Goal: Check status: Check status

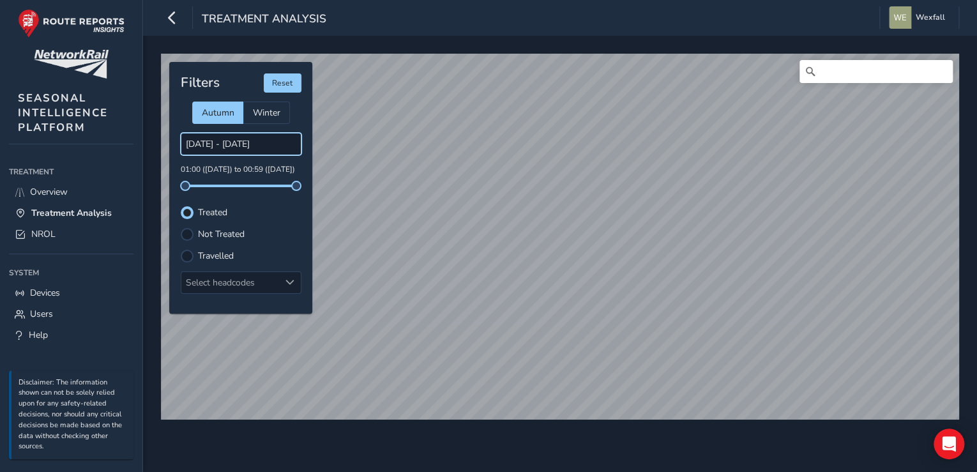
click at [235, 144] on input "[DATE] - [DATE]" at bounding box center [241, 144] width 121 height 22
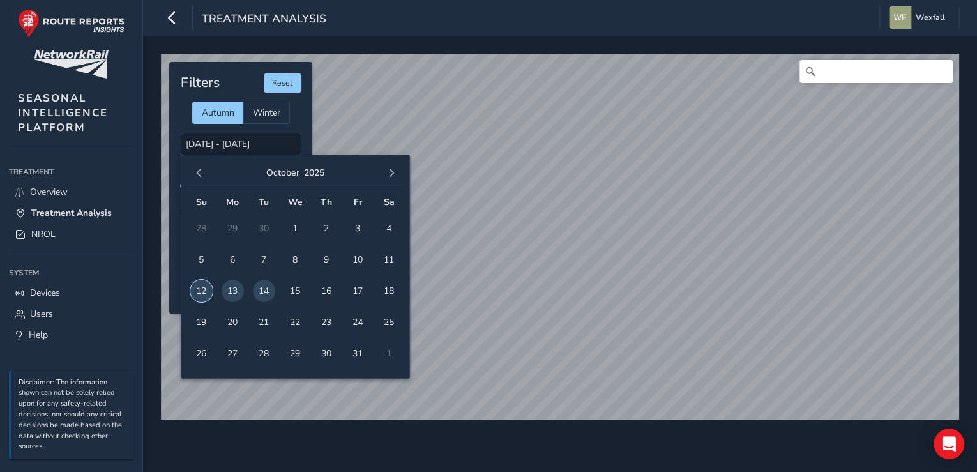
click at [206, 290] on span "12" at bounding box center [201, 291] width 22 height 22
click at [202, 289] on span "12" at bounding box center [201, 291] width 22 height 22
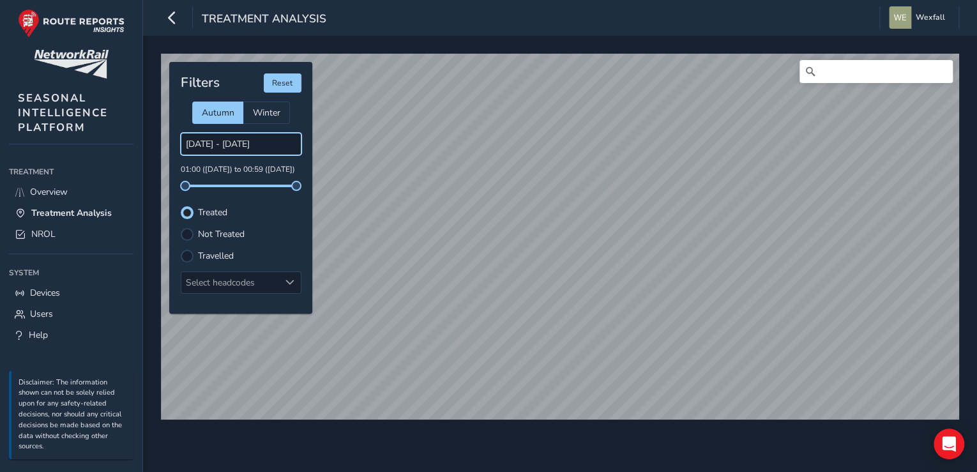
click at [273, 143] on input "[DATE] - [DATE]" at bounding box center [241, 144] width 121 height 22
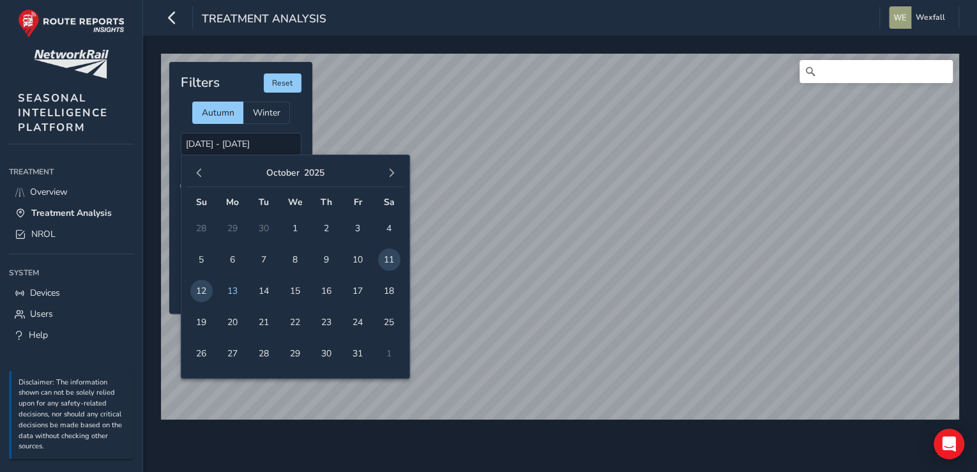
click at [204, 290] on span "12" at bounding box center [201, 291] width 22 height 22
click at [229, 290] on span "13" at bounding box center [233, 291] width 22 height 22
type input "[DATE] - [DATE]"
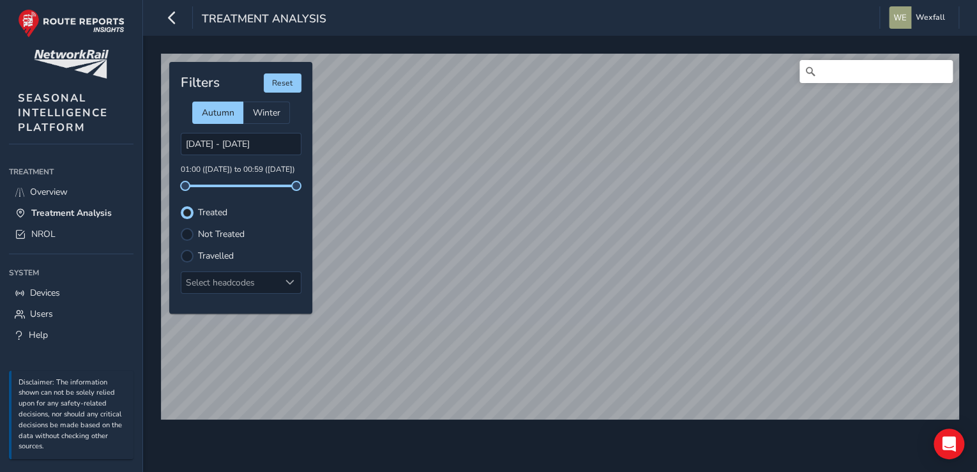
click at [519, 49] on div "© Mapbox © OpenStreetMap Improve this map" at bounding box center [559, 236] width 807 height 375
